Goal: Task Accomplishment & Management: Use online tool/utility

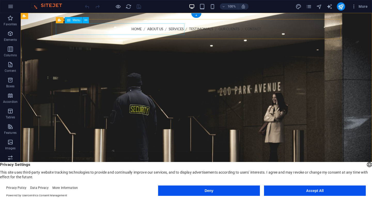
click at [62, 29] on nav "Home About us Services Testimonials Our Clients Contact" at bounding box center [196, 29] width 281 height 12
select select
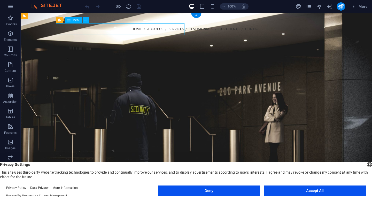
select select
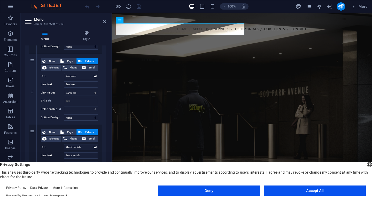
scroll to position [190, 0]
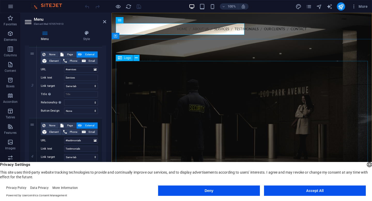
click at [141, 95] on div at bounding box center [242, 150] width 252 height 110
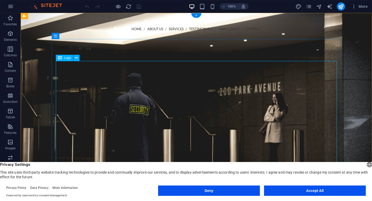
click at [151, 95] on div at bounding box center [196, 150] width 281 height 110
select select "px"
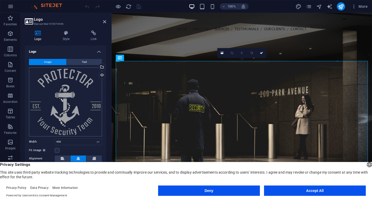
scroll to position [14, 0]
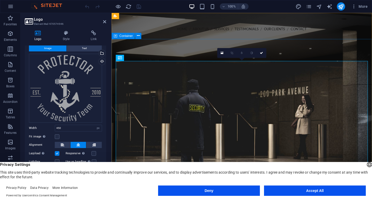
click at [162, 75] on div at bounding box center [242, 150] width 261 height 151
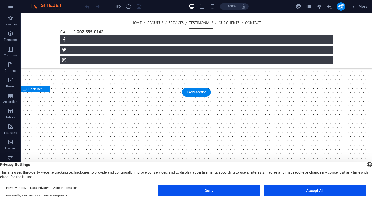
scroll to position [1029, 0]
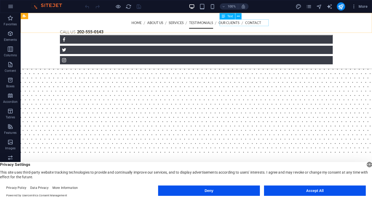
click at [254, 29] on div "Call us [PHONE_NUMBER]" at bounding box center [196, 32] width 273 height 7
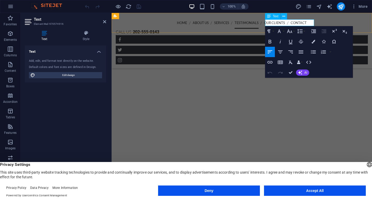
click at [159, 29] on strong "202-555-0143" at bounding box center [146, 31] width 26 height 5
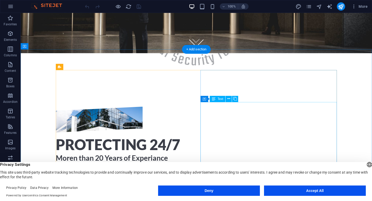
scroll to position [0, 0]
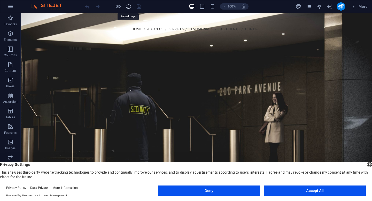
click at [127, 8] on icon "reload" at bounding box center [129, 7] width 6 height 6
click at [128, 8] on icon "reload" at bounding box center [129, 7] width 6 height 6
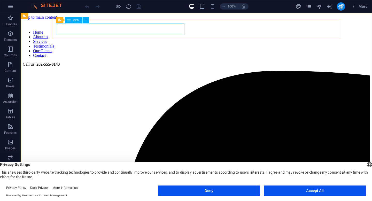
click at [70, 20] on icon at bounding box center [69, 20] width 4 height 6
click at [13, 34] on icon "button" at bounding box center [10, 34] width 6 height 6
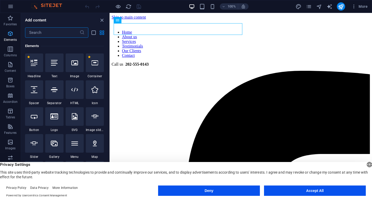
scroll to position [55, 0]
click at [13, 66] on icon "button" at bounding box center [10, 65] width 6 height 6
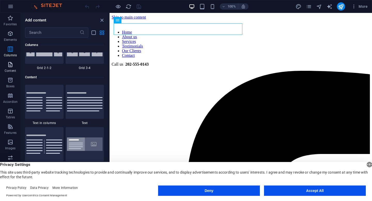
scroll to position [905, 0]
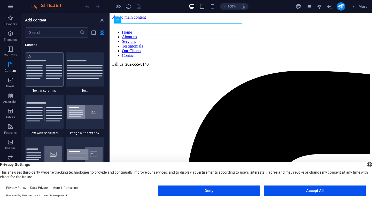
click at [35, 72] on img at bounding box center [44, 69] width 36 height 19
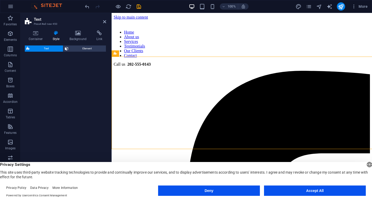
select select "rem"
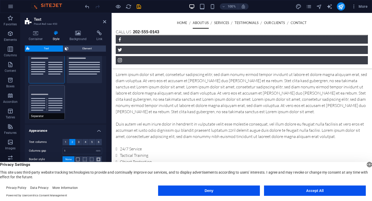
scroll to position [0, 0]
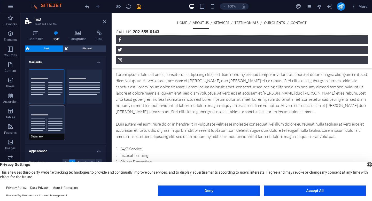
click at [49, 118] on button "Separator" at bounding box center [47, 123] width 36 height 34
type input "4"
